Goal: Book appointment/travel/reservation

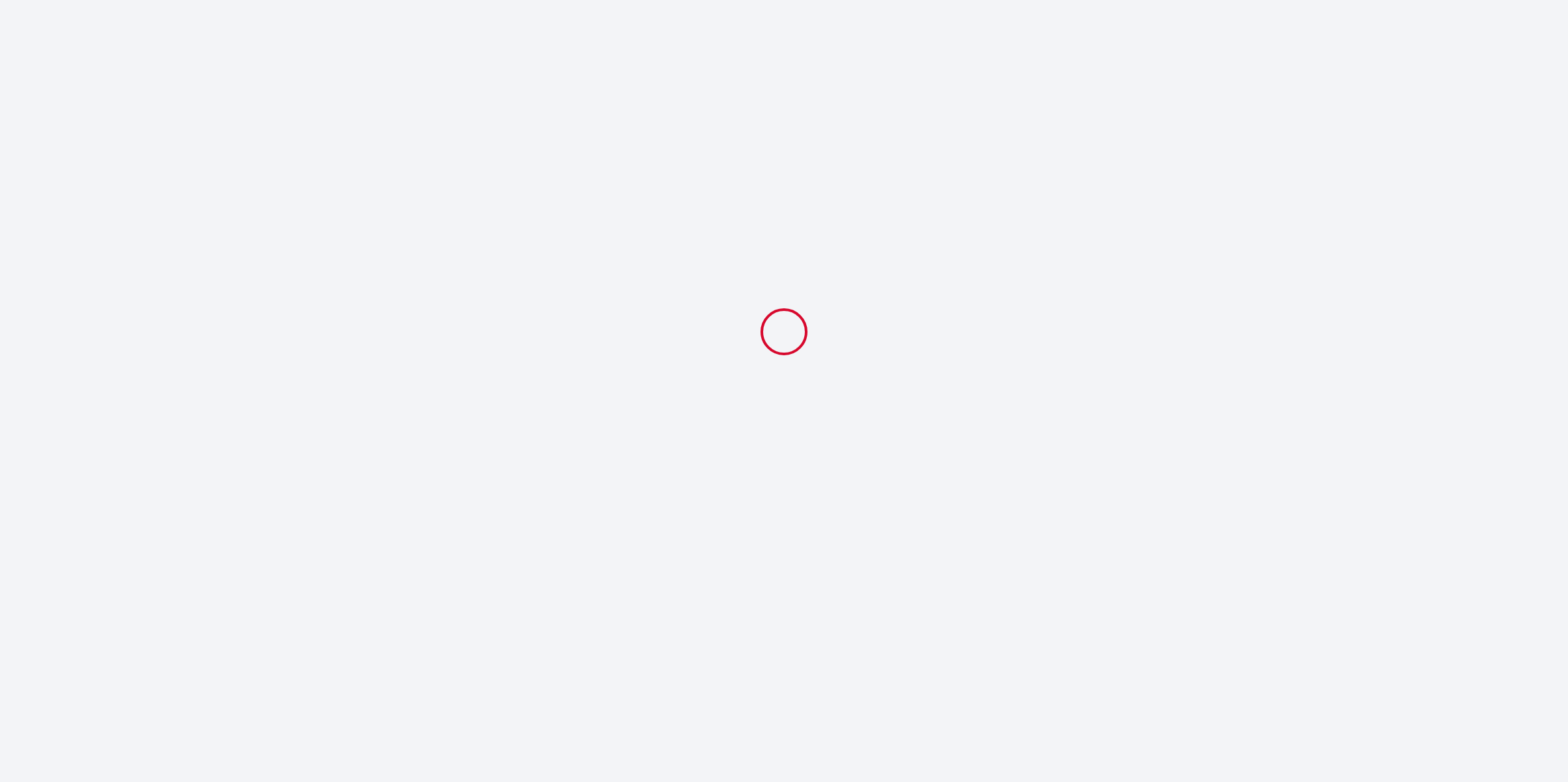
select select
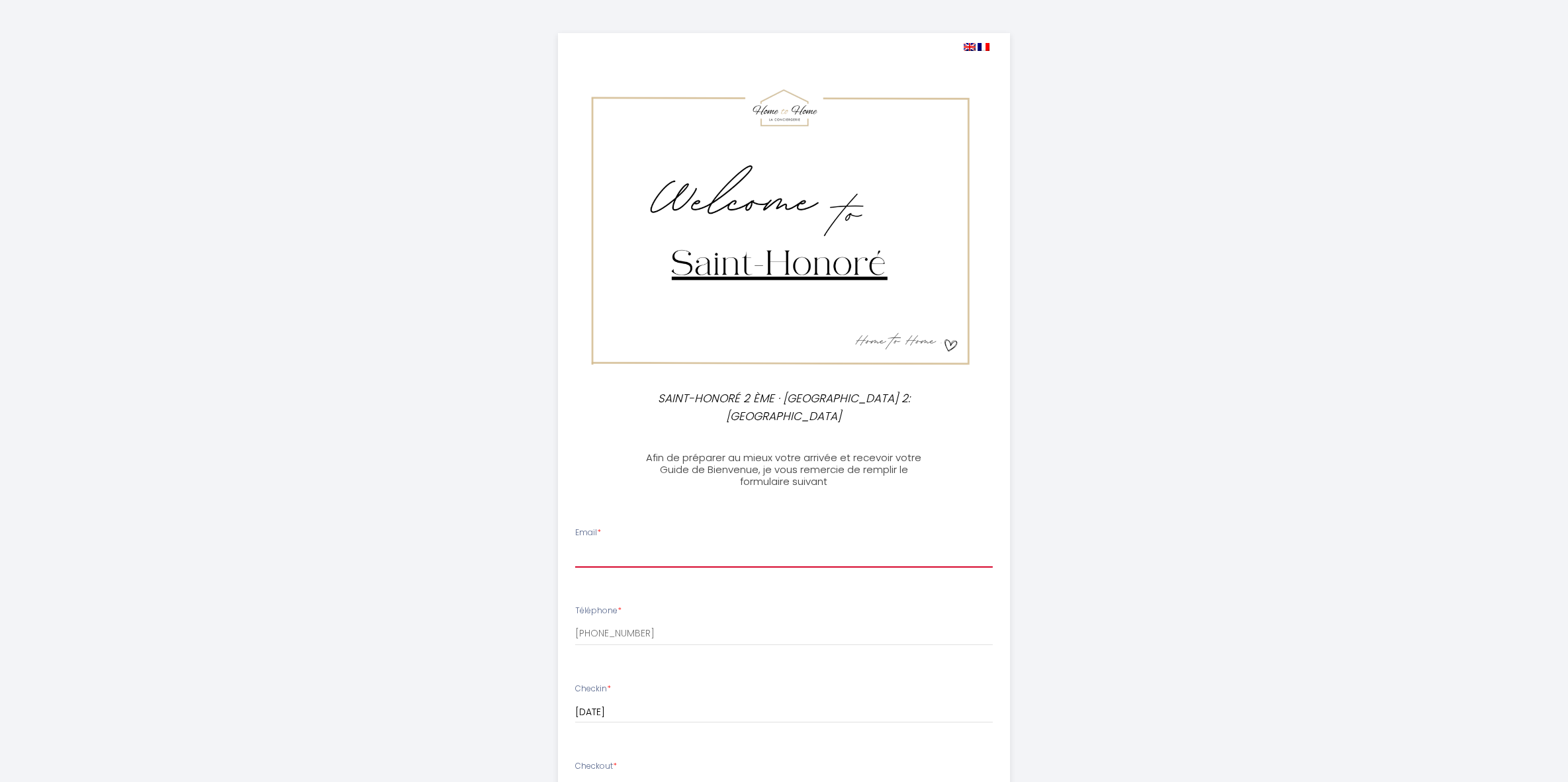
click at [628, 560] on input "Email *" at bounding box center [783, 556] width 418 height 24
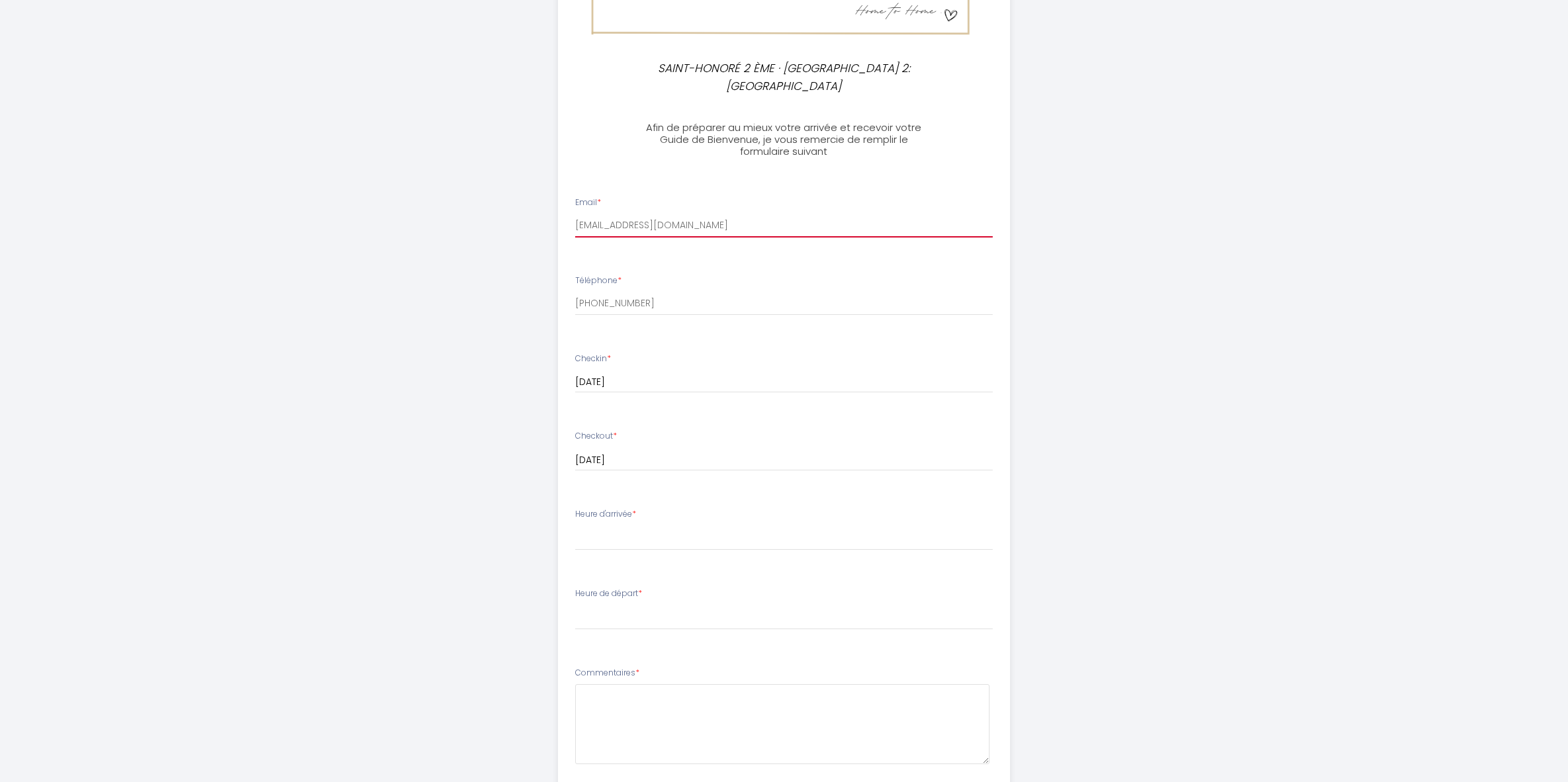
scroll to position [351, 0]
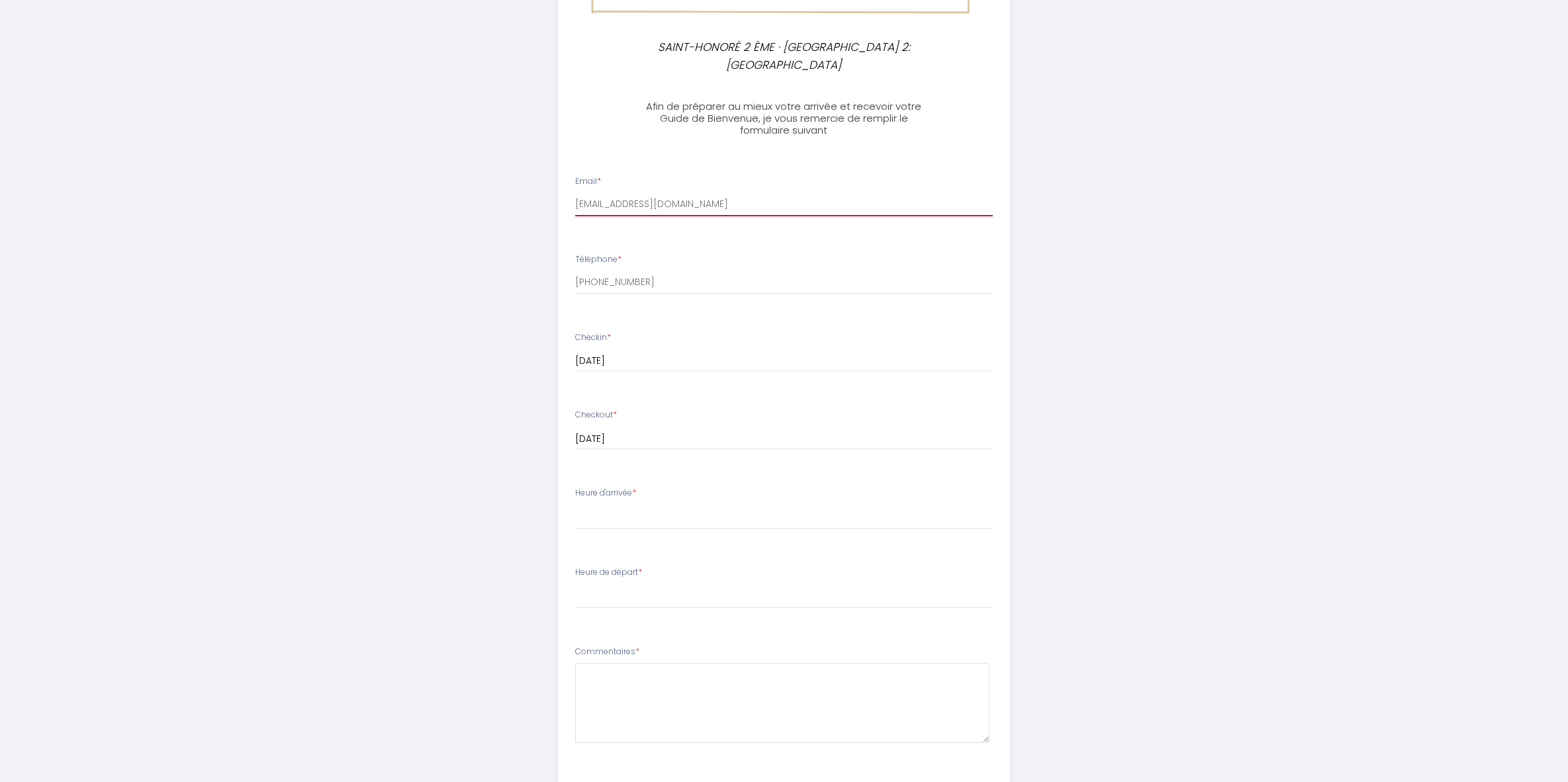
type input "[EMAIL_ADDRESS][DOMAIN_NAME]"
click at [625, 508] on select "14:00 14:30 15:00 15:30 16:00 16:30 17:00 17:30 18:00 18:30 19:00 19:30 20:00 2…" at bounding box center [783, 517] width 418 height 25
select select "15:00"
click at [575, 505] on select "14:00 14:30 15:00 15:30 16:00 16:30 17:00 17:30 18:00 18:30 19:00 19:30 20:00 2…" at bounding box center [783, 517] width 418 height 25
click at [625, 594] on select "00:00 00:30 01:00 01:30 02:00 02:30 03:00 03:30 04:00 04:30 05:00 05:30 06:00 0…" at bounding box center [783, 596] width 418 height 25
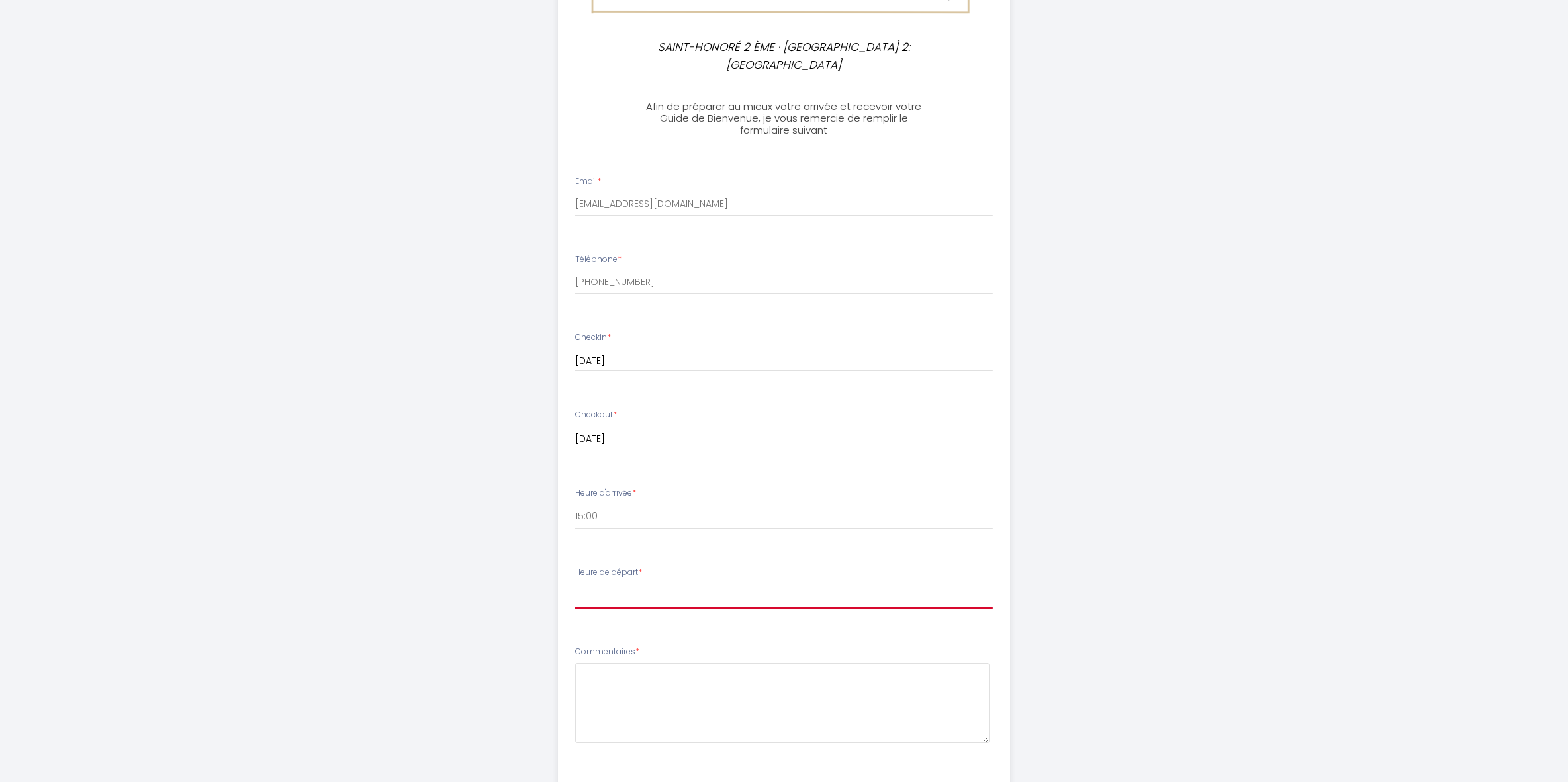
select select "11:00"
click at [575, 584] on select "00:00 00:30 01:00 01:30 02:00 02:30 03:00 03:30 04:00 04:30 05:00 05:30 06:00 0…" at bounding box center [783, 596] width 418 height 25
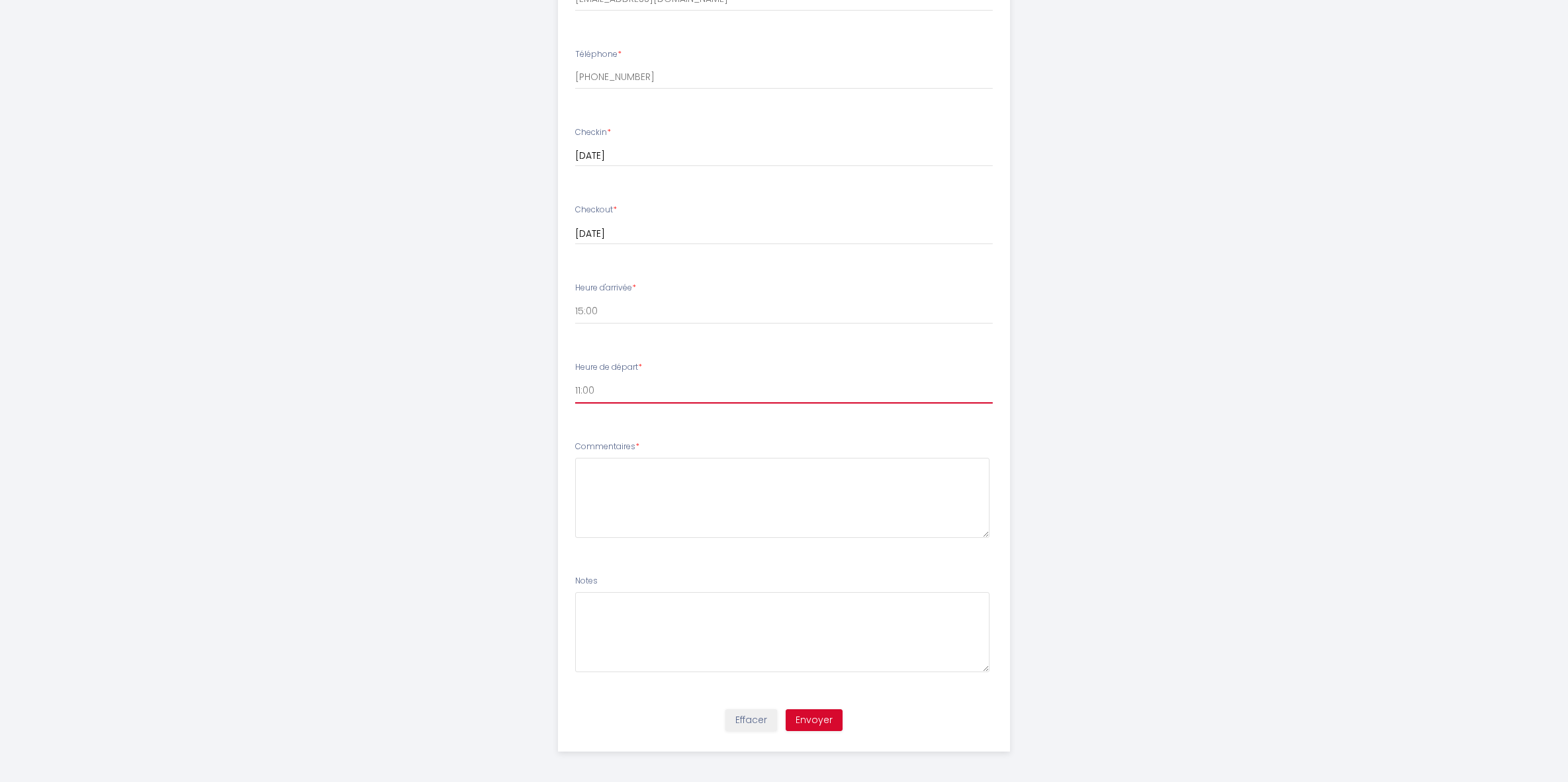
scroll to position [559, 0]
click at [819, 708] on button "Envoyer" at bounding box center [814, 718] width 57 height 23
click at [693, 474] on textarea at bounding box center [782, 495] width 414 height 80
type textarea "Hello I'm really looking forward to staying with you very soon. Thanks"
click at [824, 718] on button "Envoyer" at bounding box center [814, 718] width 57 height 23
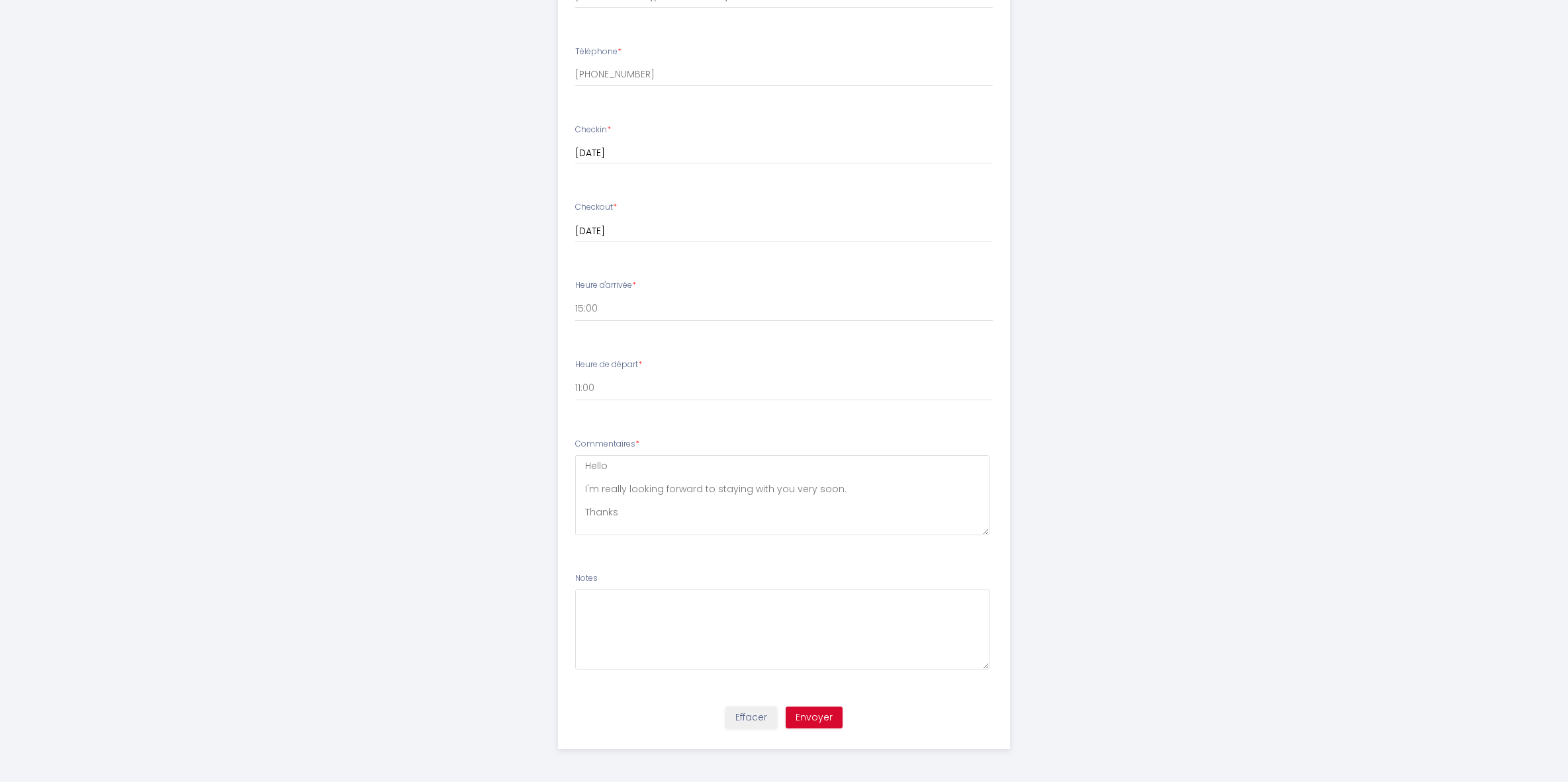
scroll to position [0, 0]
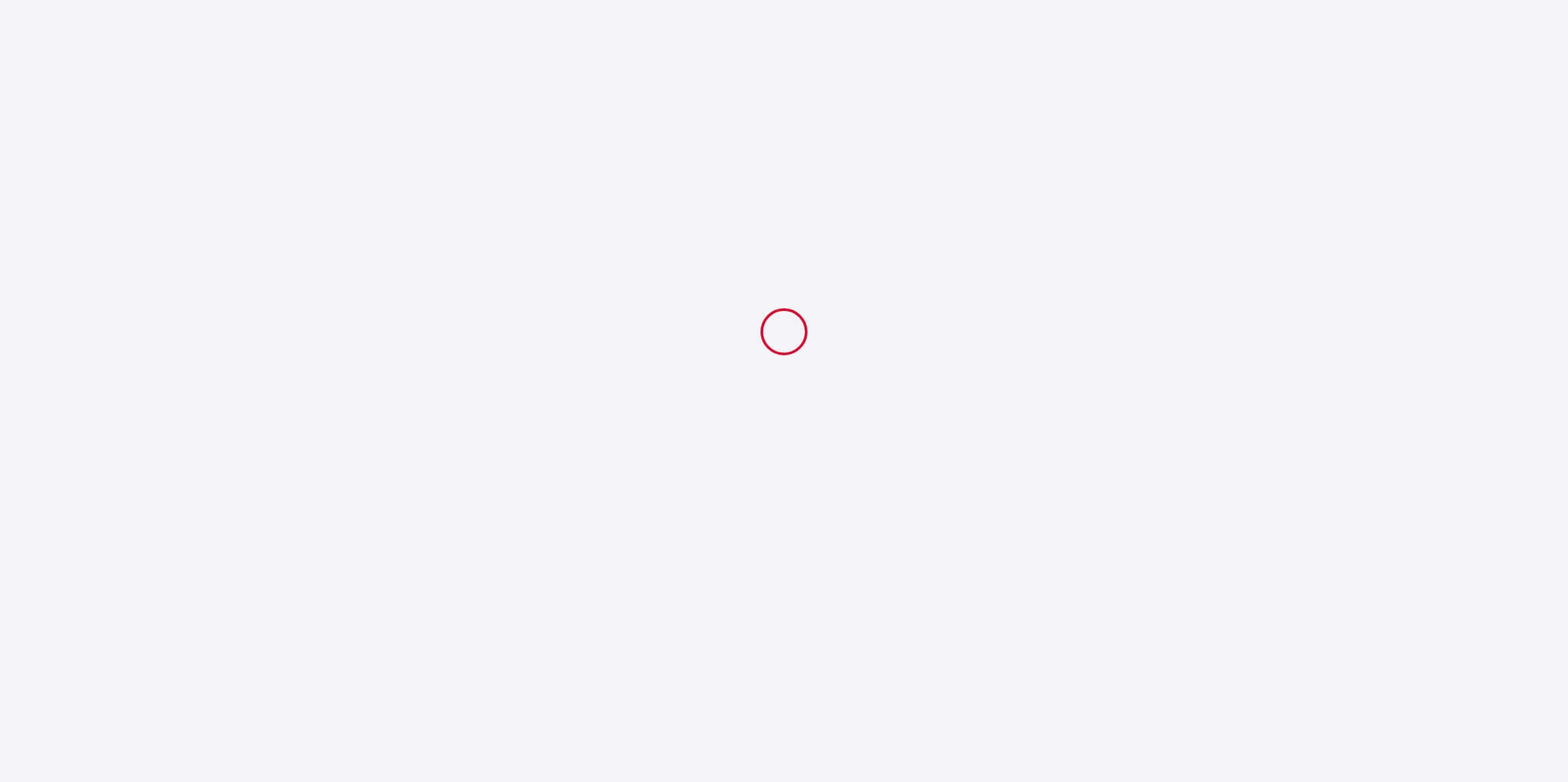
select select "15:00"
select select "11:00"
